Goal: Navigation & Orientation: Find specific page/section

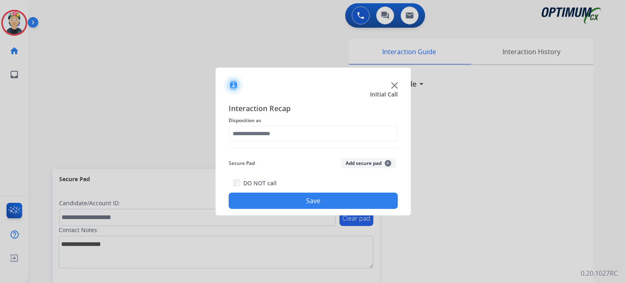
click at [392, 87] on img at bounding box center [394, 85] width 7 height 7
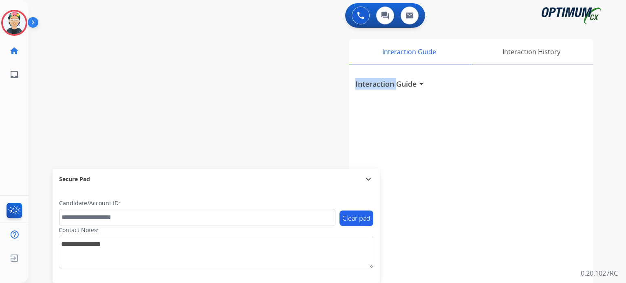
click at [392, 87] on h3 "Interaction Guide" at bounding box center [385, 83] width 61 height 11
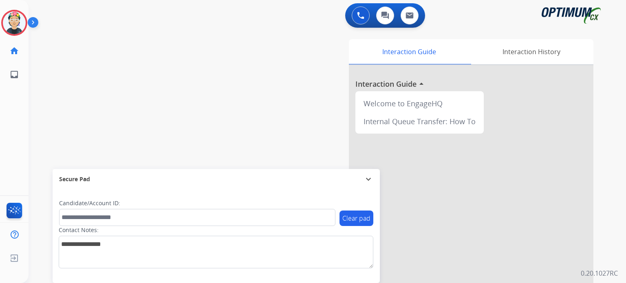
click at [392, 87] on div at bounding box center [471, 217] width 245 height 304
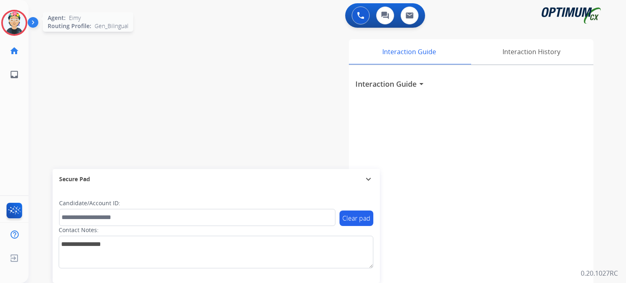
click at [13, 30] on img at bounding box center [14, 22] width 23 height 23
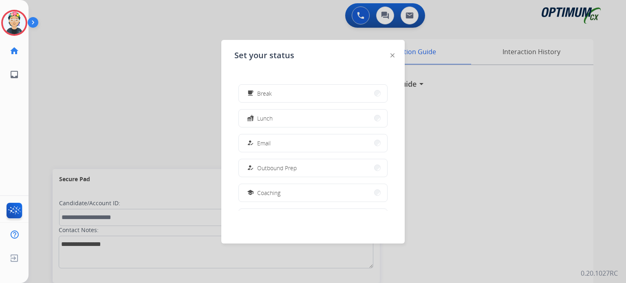
scroll to position [203, 0]
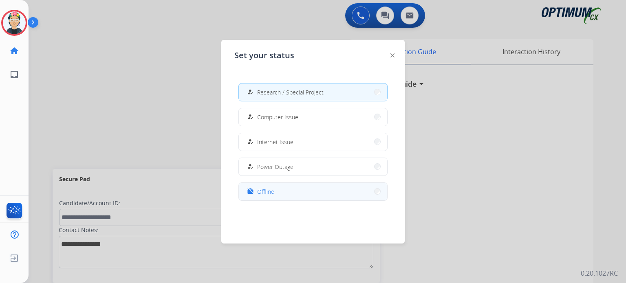
click at [302, 198] on button "work_off Offline" at bounding box center [313, 192] width 148 height 18
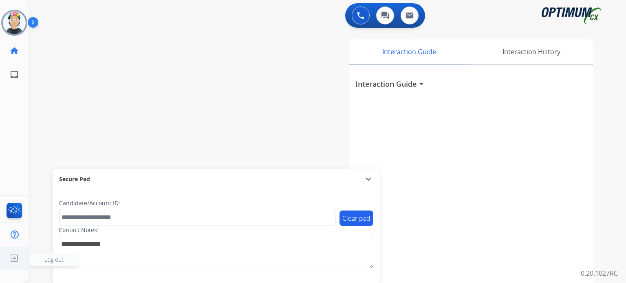
click at [16, 259] on img at bounding box center [14, 258] width 15 height 15
